Goal: Use online tool/utility: Use online tool/utility

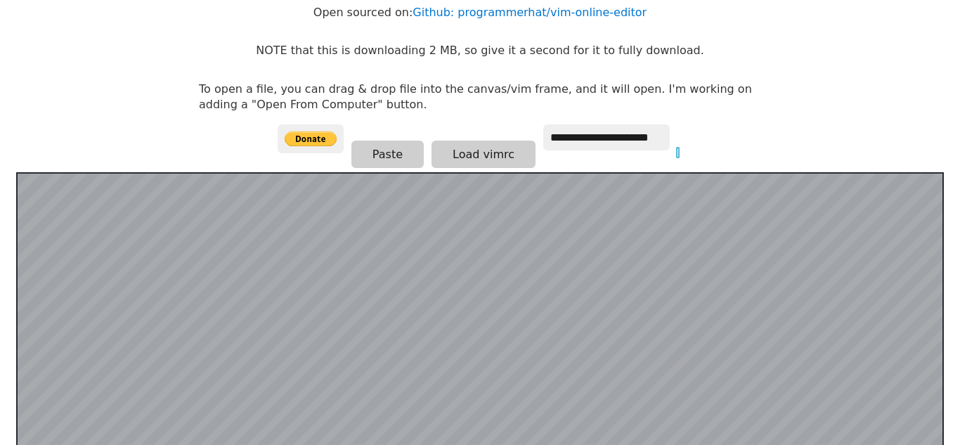
scroll to position [134, 0]
click at [602, 141] on input "**********" at bounding box center [606, 138] width 126 height 26
click at [377, 155] on button "Paste" at bounding box center [387, 154] width 72 height 27
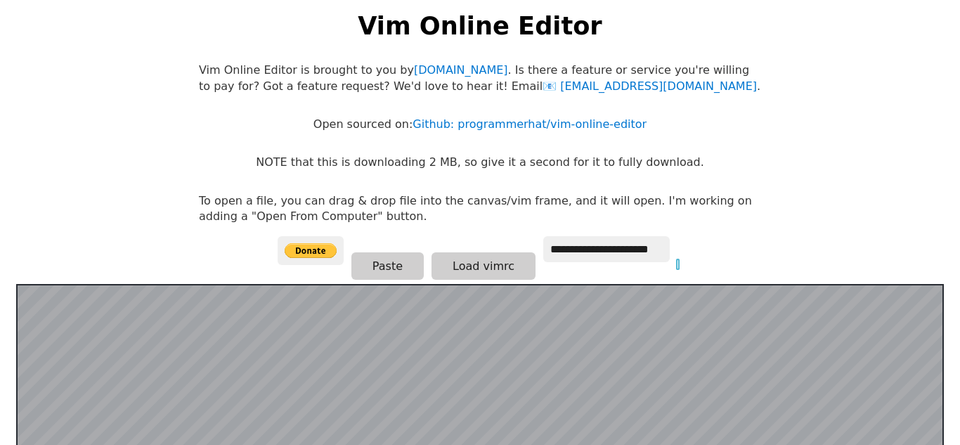
scroll to position [0, 0]
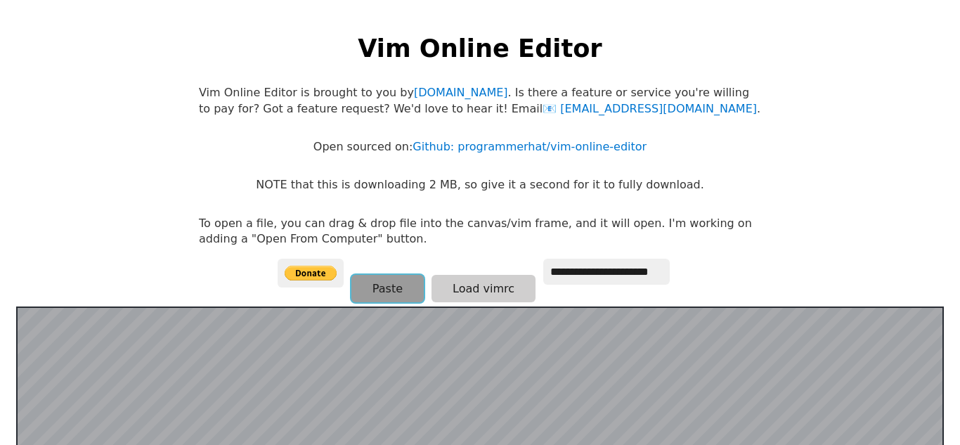
click at [364, 292] on button "Paste" at bounding box center [387, 288] width 72 height 27
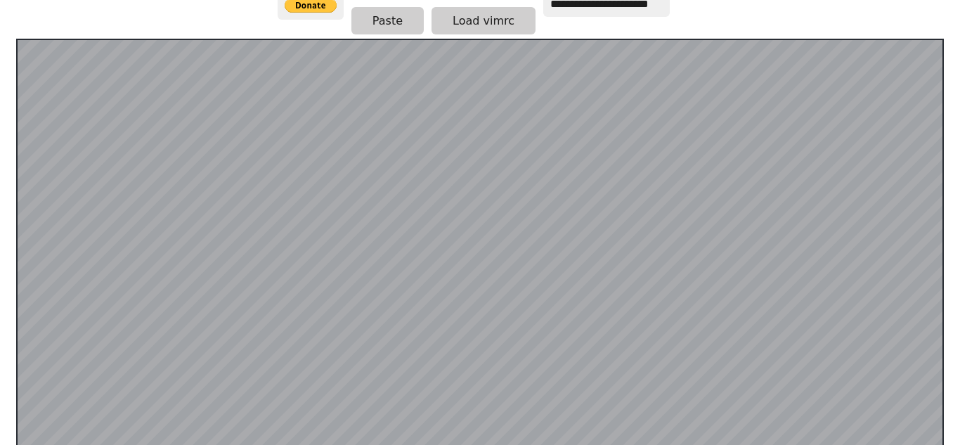
scroll to position [236, 0]
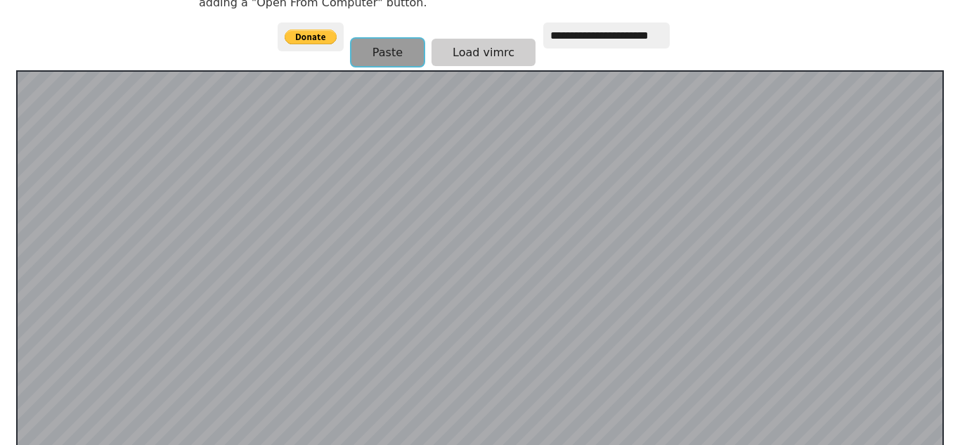
click at [375, 49] on button "Paste" at bounding box center [387, 52] width 72 height 27
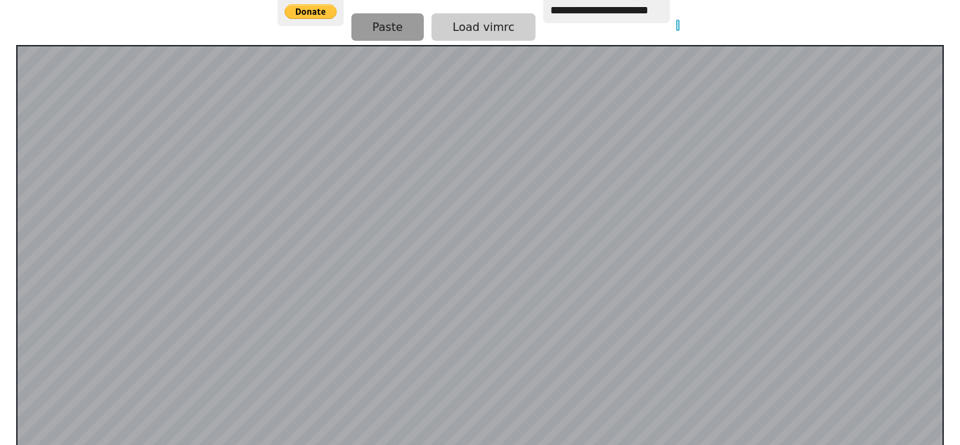
scroll to position [259, 0]
